Goal: Information Seeking & Learning: Learn about a topic

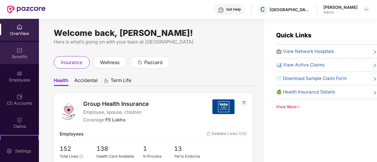
click at [19, 59] on div "Benefits" at bounding box center [19, 57] width 39 height 6
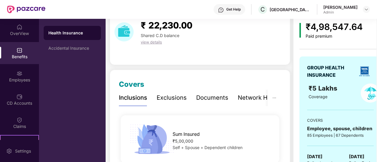
scroll to position [27, 0]
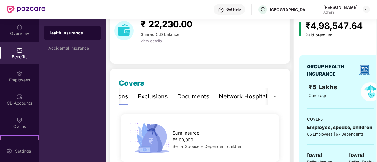
click at [199, 100] on div "Documents" at bounding box center [193, 96] width 32 height 9
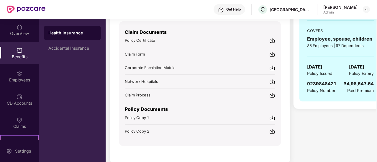
scroll to position [118, 0]
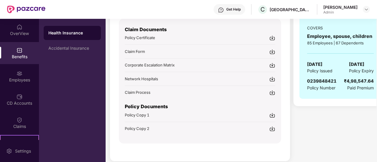
click at [269, 116] on div "Policy Copy 1" at bounding box center [200, 115] width 150 height 6
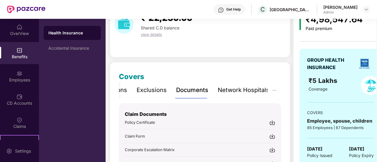
scroll to position [0, 0]
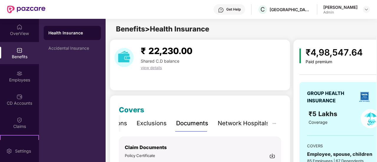
click at [152, 126] on div "Exclusions" at bounding box center [151, 123] width 30 height 9
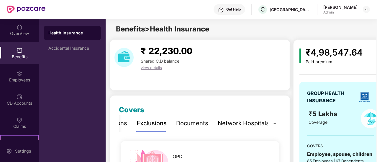
scroll to position [1, 0]
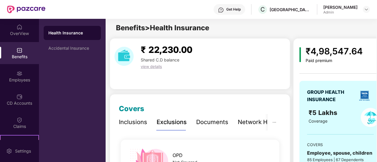
click at [131, 124] on div "Inclusions" at bounding box center [133, 122] width 28 height 9
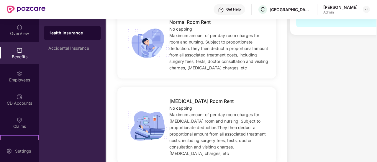
scroll to position [0, 0]
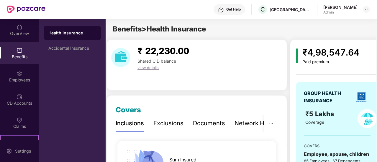
click at [179, 125] on div "Exclusions" at bounding box center [168, 123] width 30 height 9
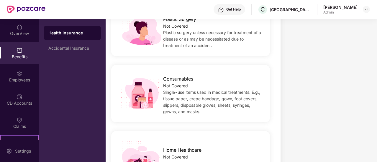
scroll to position [420, 0]
click at [8, 53] on div "Benefits" at bounding box center [19, 53] width 39 height 22
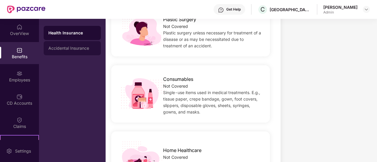
click at [53, 43] on div "Accidental Insurance" at bounding box center [72, 48] width 57 height 14
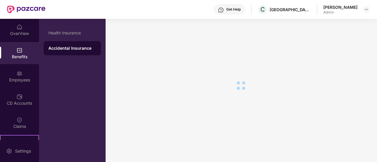
scroll to position [10, 0]
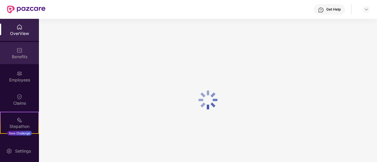
click at [18, 56] on div "Benefits" at bounding box center [19, 57] width 39 height 6
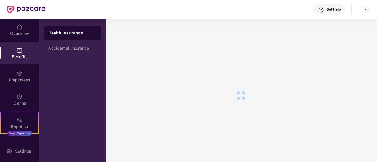
click at [69, 36] on div "Health Insurance" at bounding box center [72, 33] width 57 height 14
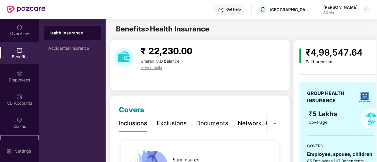
click at [168, 126] on div "Exclusions" at bounding box center [172, 123] width 30 height 9
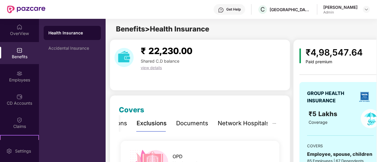
click at [248, 125] on div "Network Hospitals" at bounding box center [244, 123] width 52 height 9
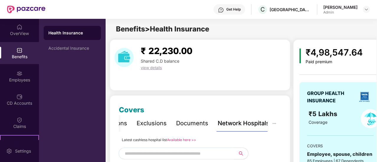
click at [201, 120] on div "Documents" at bounding box center [192, 123] width 32 height 9
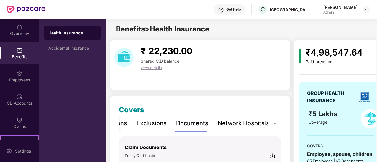
click at [231, 121] on div "Network Hospitals" at bounding box center [244, 123] width 52 height 9
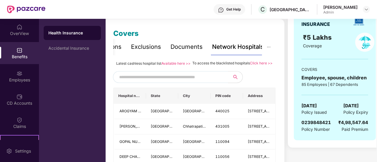
scroll to position [86, 0]
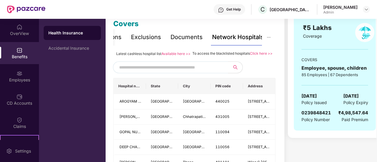
click at [178, 70] on input "text" at bounding box center [169, 67] width 101 height 9
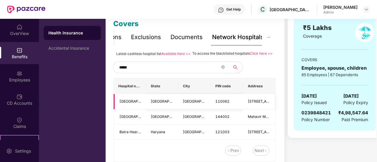
click at [188, 110] on td "New Delhi" at bounding box center [194, 101] width 32 height 15
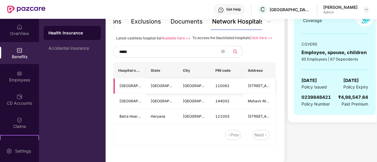
scroll to position [103, 0]
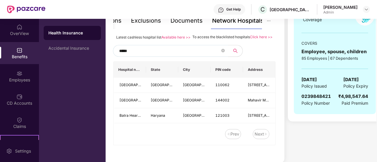
click at [166, 65] on div "Latest cashless hospital list Available here >> To access the blacklisted hospi…" at bounding box center [194, 90] width 162 height 112
click at [169, 55] on input "*****" at bounding box center [169, 51] width 101 height 9
type input "*"
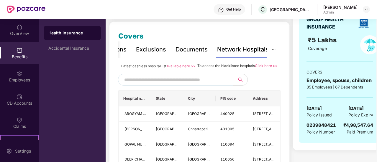
scroll to position [65, 0]
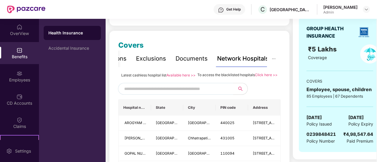
click at [157, 57] on div "Exclusions" at bounding box center [151, 58] width 30 height 9
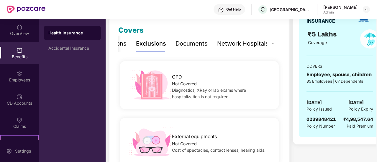
scroll to position [80, 0]
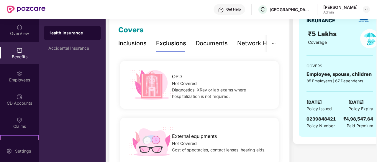
click at [119, 46] on div "Inclusions" at bounding box center [132, 43] width 28 height 9
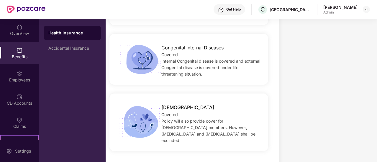
scroll to position [1344, 0]
